Goal: Information Seeking & Learning: Understand process/instructions

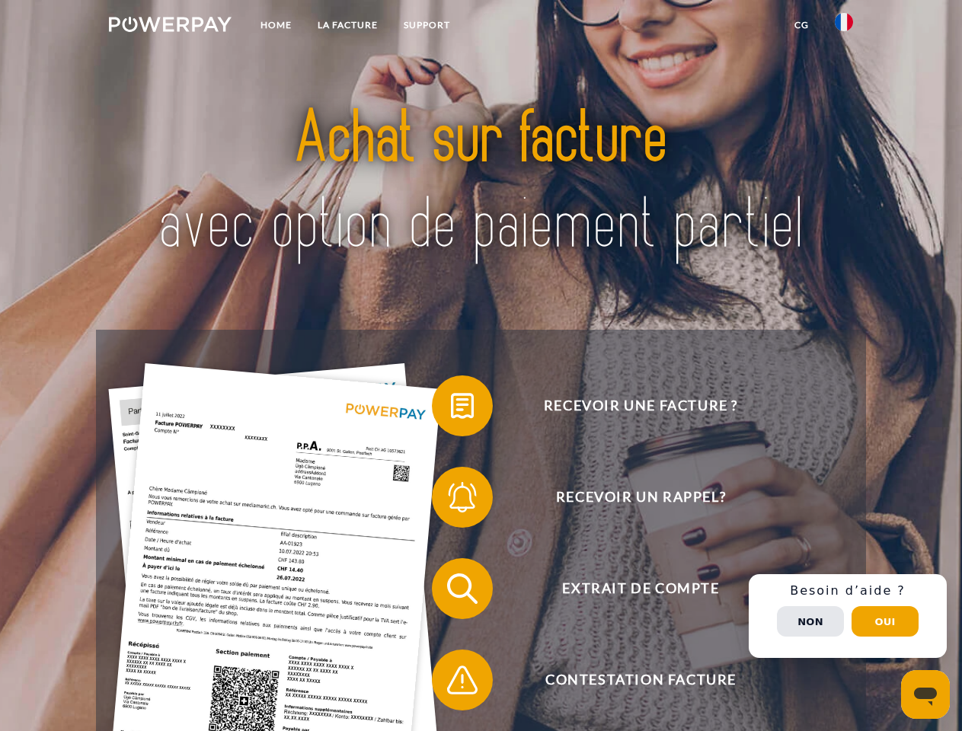
click at [170, 27] on img at bounding box center [170, 24] width 123 height 15
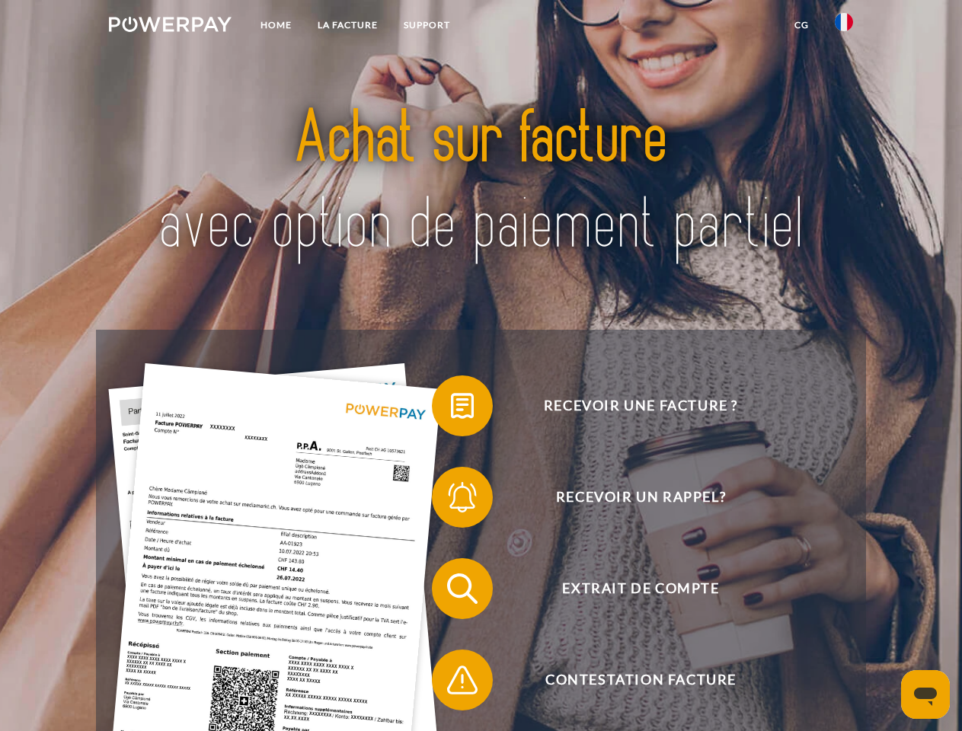
click at [844, 27] on img at bounding box center [843, 22] width 18 height 18
click at [801, 25] on link "CG" at bounding box center [801, 24] width 40 height 27
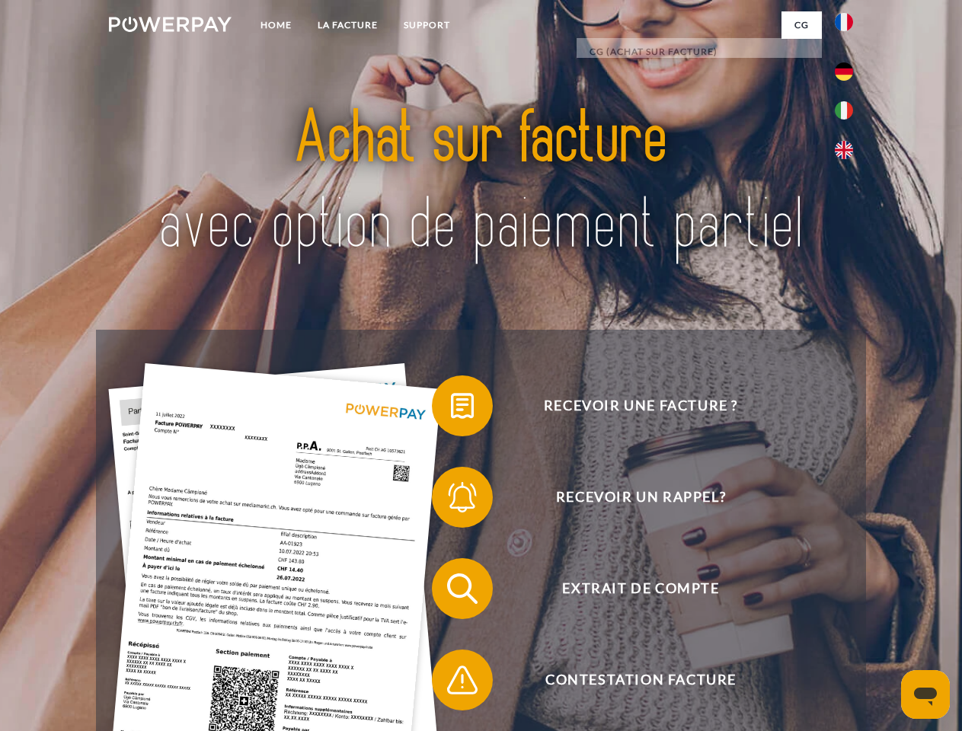
click at [451, 409] on span at bounding box center [439, 406] width 76 height 76
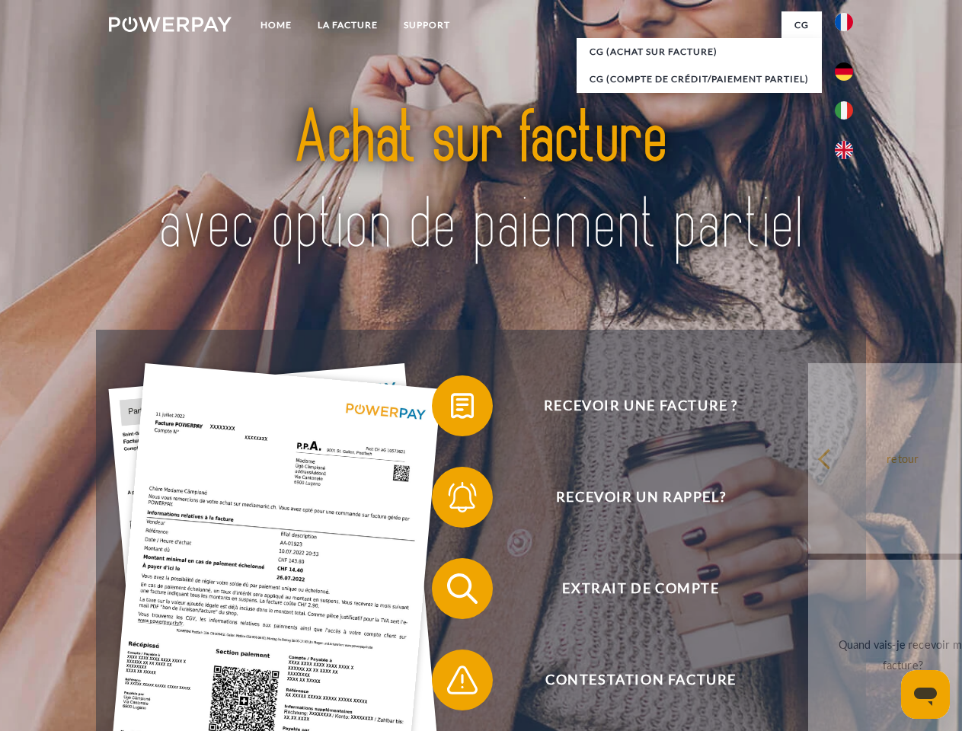
click at [451, 500] on span at bounding box center [439, 497] width 76 height 76
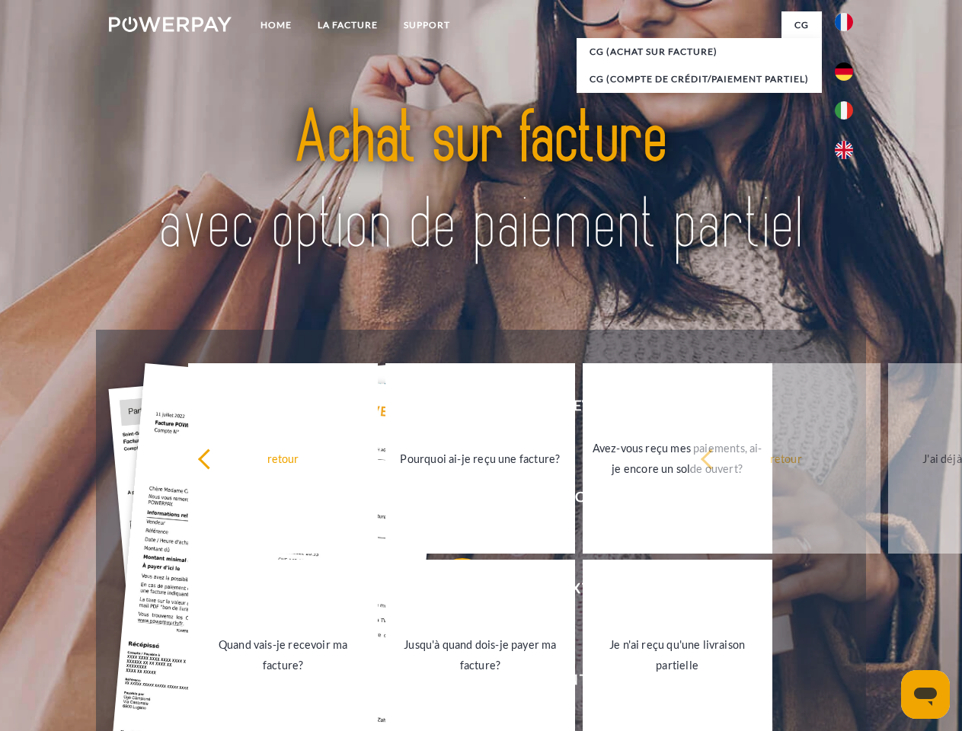
click at [451, 592] on link "Jusqu'à quand dois-je payer ma facture?" at bounding box center [480, 655] width 190 height 190
click at [451, 683] on span at bounding box center [439, 680] width 76 height 76
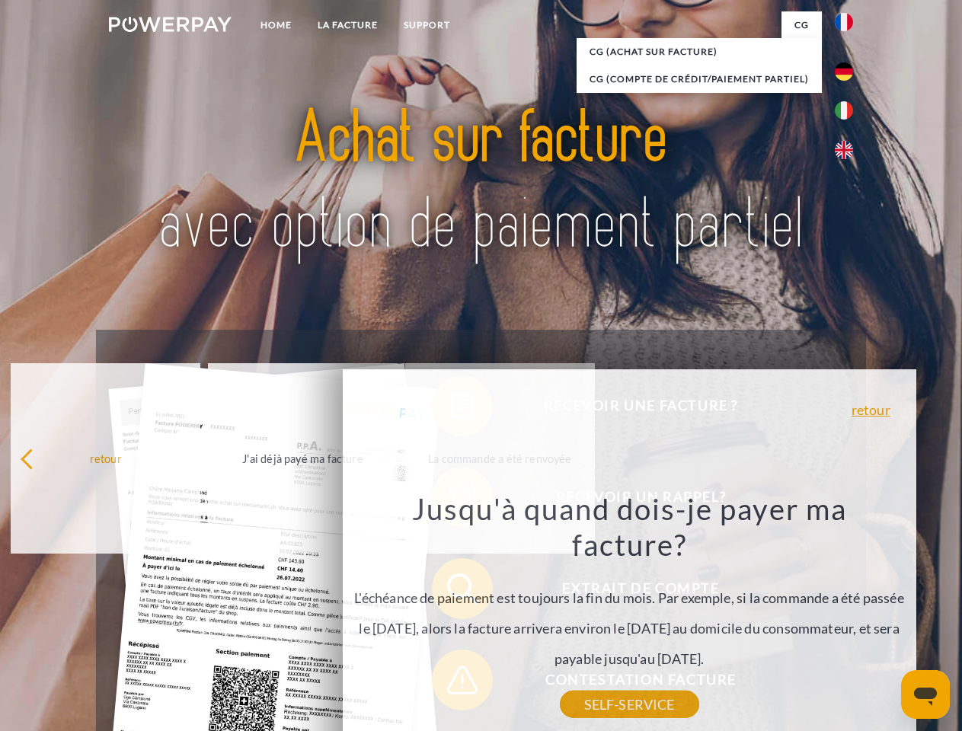
click at [847, 616] on div "Recevoir une facture ? Recevoir un rappel? Extrait de compte retour" at bounding box center [480, 634] width 769 height 609
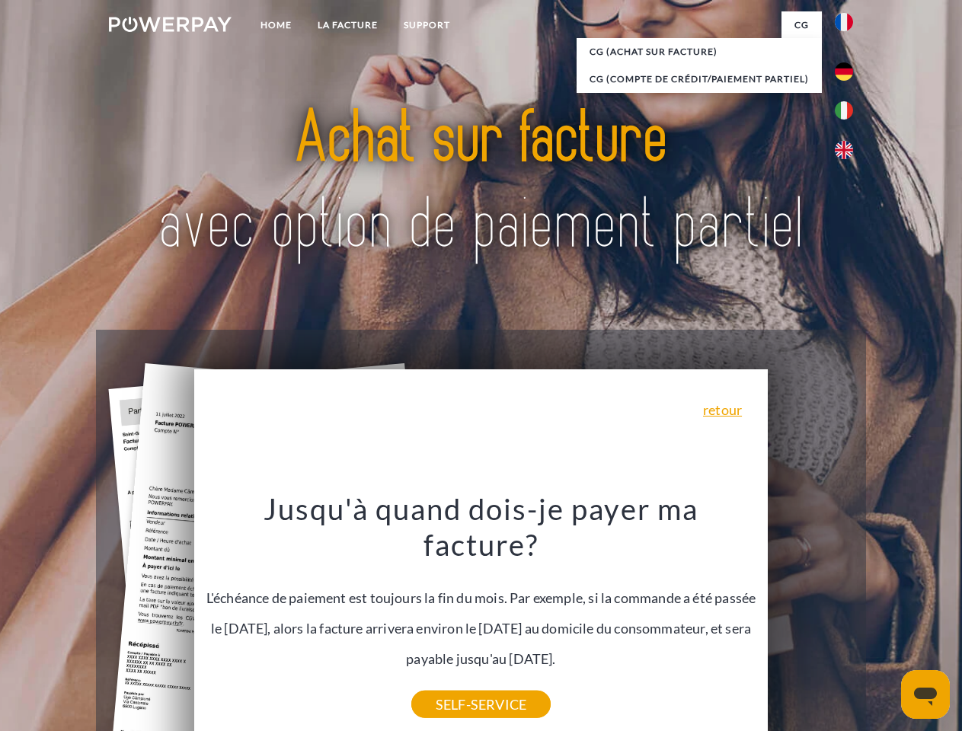
click at [810, 619] on span "Extrait de compte" at bounding box center [640, 588] width 373 height 61
click at [885, 621] on header "Home LA FACTURE Support" at bounding box center [481, 525] width 962 height 1051
